Goal: Information Seeking & Learning: Learn about a topic

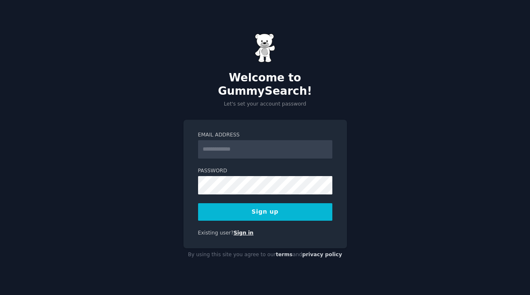
click at [243, 230] on link "Sign in" at bounding box center [244, 233] width 20 height 6
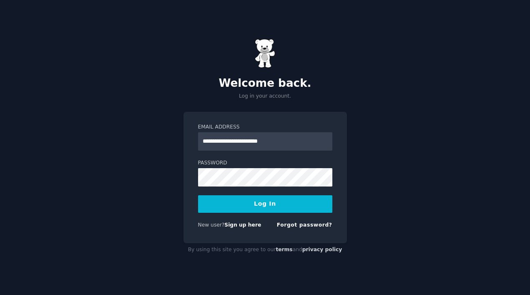
type input "**********"
click at [264, 202] on button "Log In" at bounding box center [265, 204] width 134 height 18
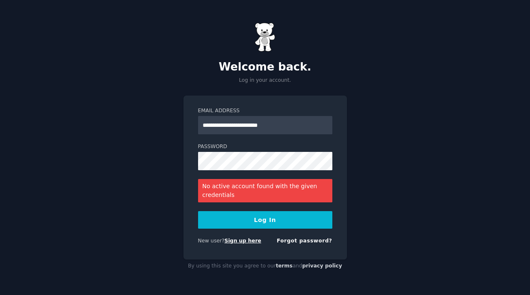
click at [249, 241] on link "Sign up here" at bounding box center [243, 241] width 37 height 6
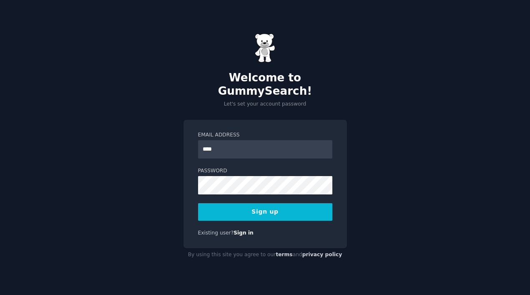
type input "**********"
click at [237, 205] on button "Sign up" at bounding box center [265, 212] width 134 height 18
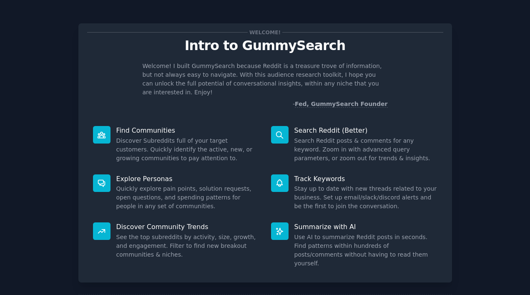
scroll to position [31, 0]
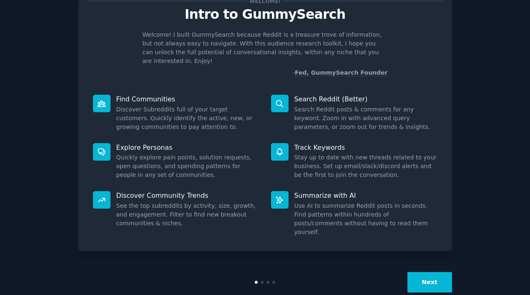
click at [433, 272] on button "Next" at bounding box center [430, 282] width 45 height 20
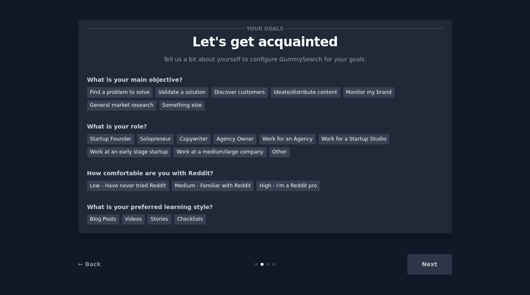
scroll to position [4, 0]
click at [424, 266] on div "Next" at bounding box center [390, 264] width 125 height 20
click at [431, 267] on div "Next" at bounding box center [390, 264] width 125 height 20
click at [134, 91] on div "Find a problem to solve" at bounding box center [120, 92] width 66 height 10
click at [235, 93] on div "Discover customers" at bounding box center [240, 92] width 56 height 10
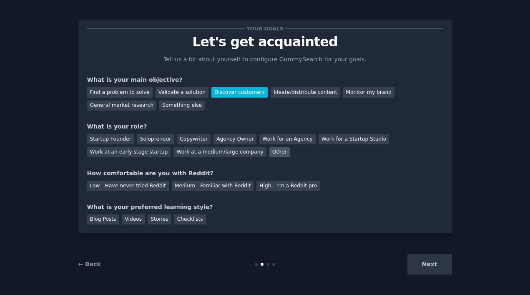
click at [270, 152] on div "Other" at bounding box center [280, 152] width 20 height 10
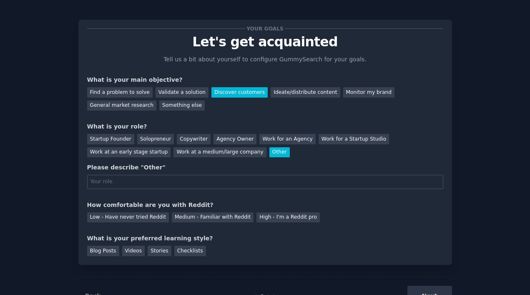
scroll to position [31, 0]
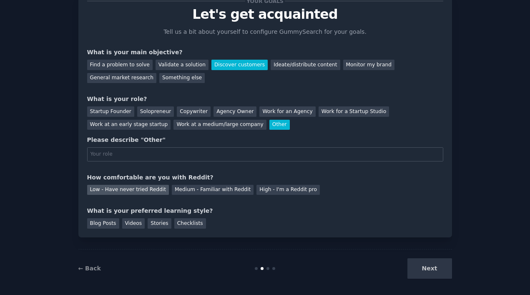
click at [149, 190] on div "Low - Have never tried Reddit" at bounding box center [128, 190] width 82 height 10
click at [179, 225] on div "Checklists" at bounding box center [190, 223] width 32 height 10
click at [435, 270] on div "Next" at bounding box center [390, 268] width 125 height 20
click at [423, 273] on div "Next" at bounding box center [390, 268] width 125 height 20
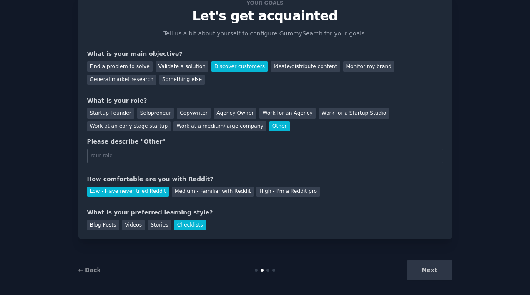
scroll to position [35, 0]
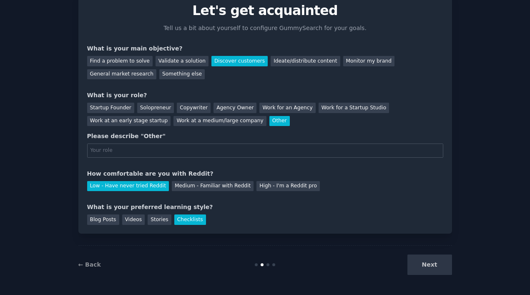
click at [440, 267] on div "Next" at bounding box center [390, 265] width 125 height 20
click at [267, 265] on div at bounding box center [268, 264] width 3 height 3
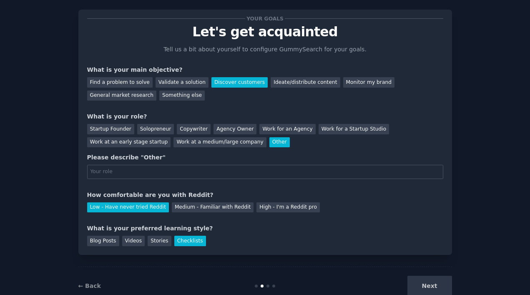
scroll to position [15, 0]
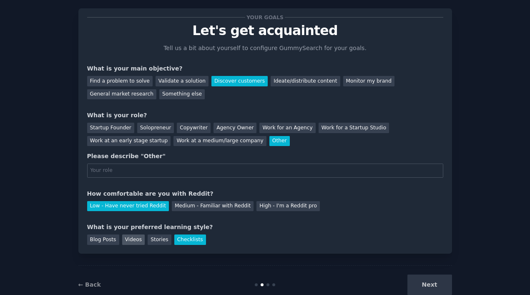
click at [134, 243] on div "Videos" at bounding box center [133, 240] width 23 height 10
click at [192, 240] on div "Checklists" at bounding box center [190, 240] width 32 height 10
click at [232, 125] on div "Agency Owner" at bounding box center [235, 128] width 43 height 10
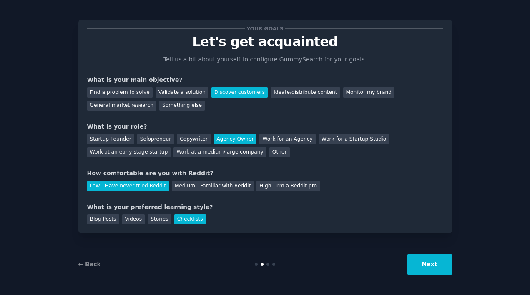
scroll to position [4, 0]
click at [125, 149] on div "Work at an early stage startup" at bounding box center [129, 152] width 84 height 10
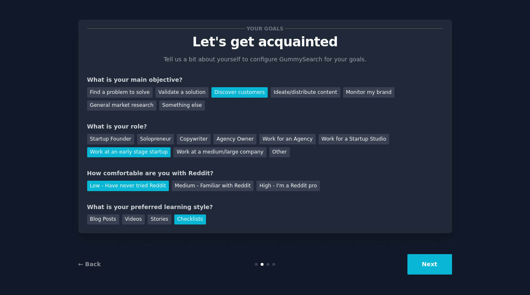
click at [428, 268] on button "Next" at bounding box center [430, 264] width 45 height 20
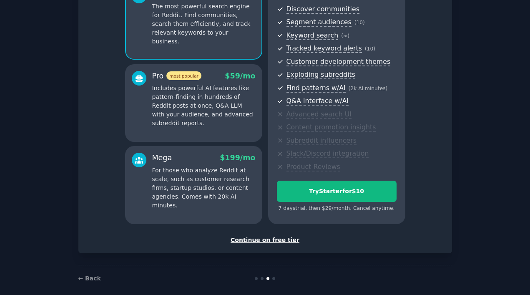
scroll to position [94, 0]
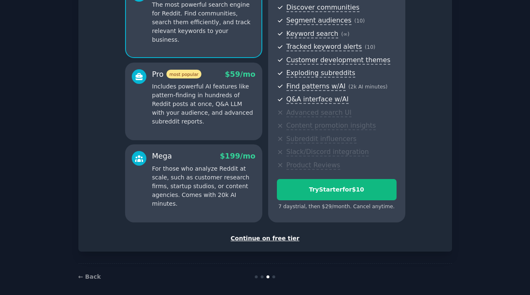
click at [284, 240] on div "Continue on free tier" at bounding box center [265, 238] width 356 height 9
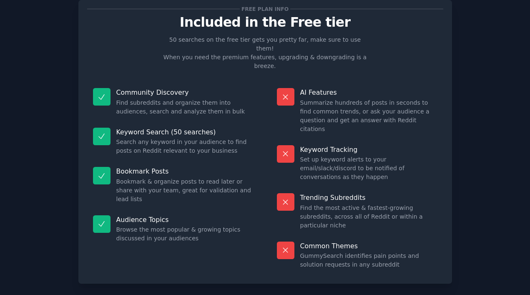
scroll to position [30, 0]
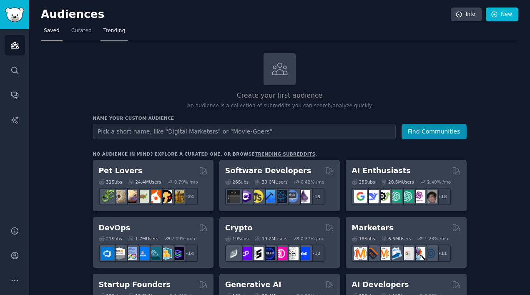
click at [112, 35] on link "Trending" at bounding box center [115, 32] width 28 height 17
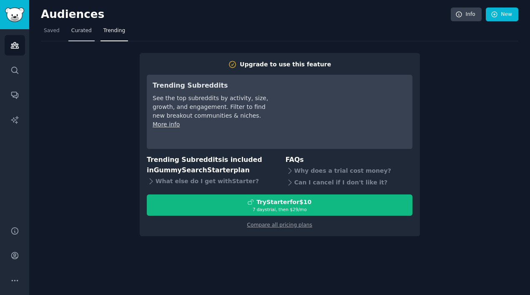
click at [81, 29] on span "Curated" at bounding box center [81, 31] width 20 height 8
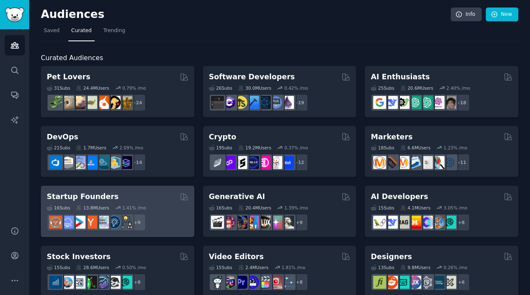
click at [62, 197] on h2 "Startup Founders" at bounding box center [83, 197] width 72 height 10
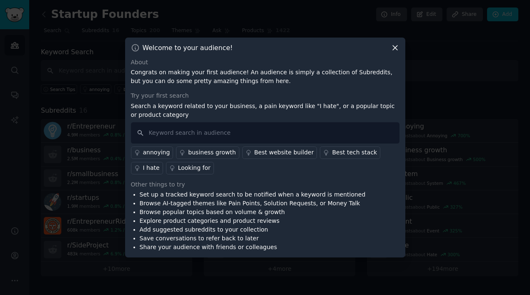
click at [394, 47] on icon at bounding box center [395, 47] width 5 height 5
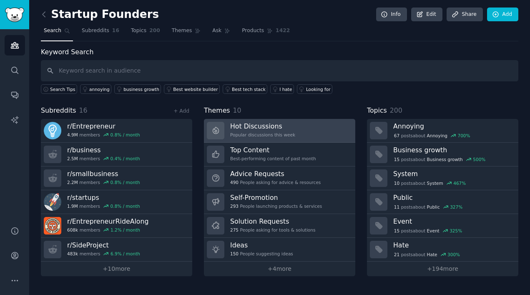
click at [251, 129] on h3 "Hot Discussions" at bounding box center [262, 126] width 65 height 9
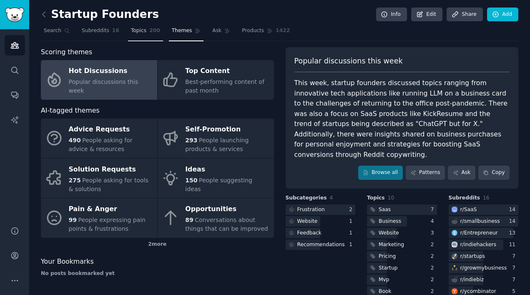
click at [140, 32] on span "Topics" at bounding box center [138, 31] width 15 height 8
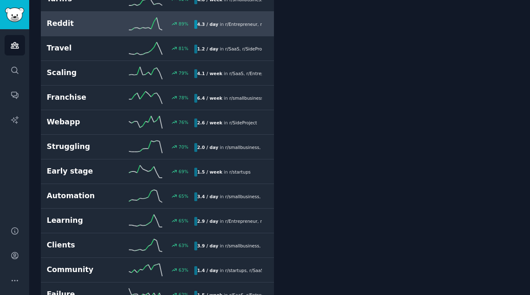
scroll to position [467, 0]
